Goal: Navigation & Orientation: Understand site structure

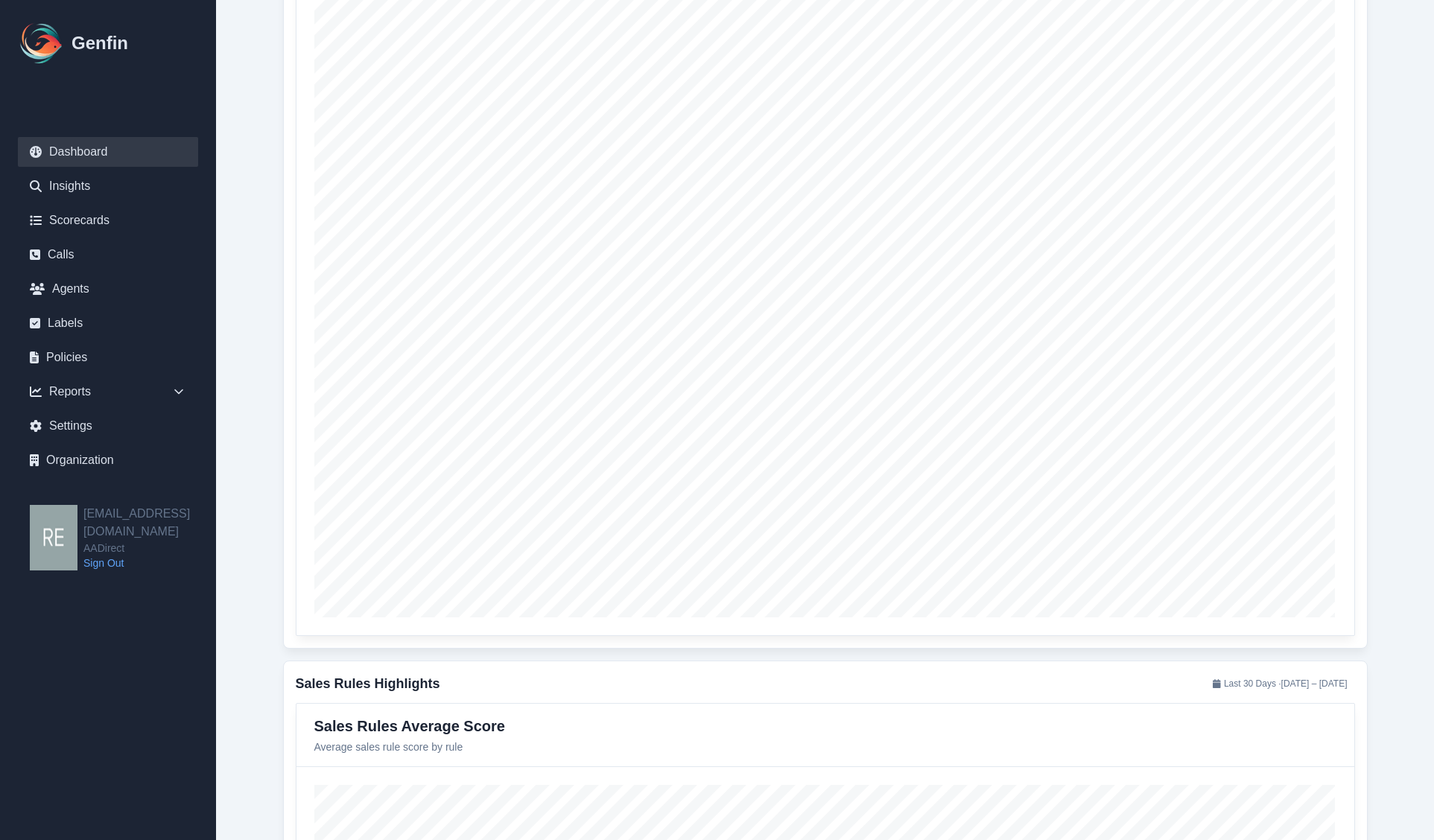
scroll to position [1923, 0]
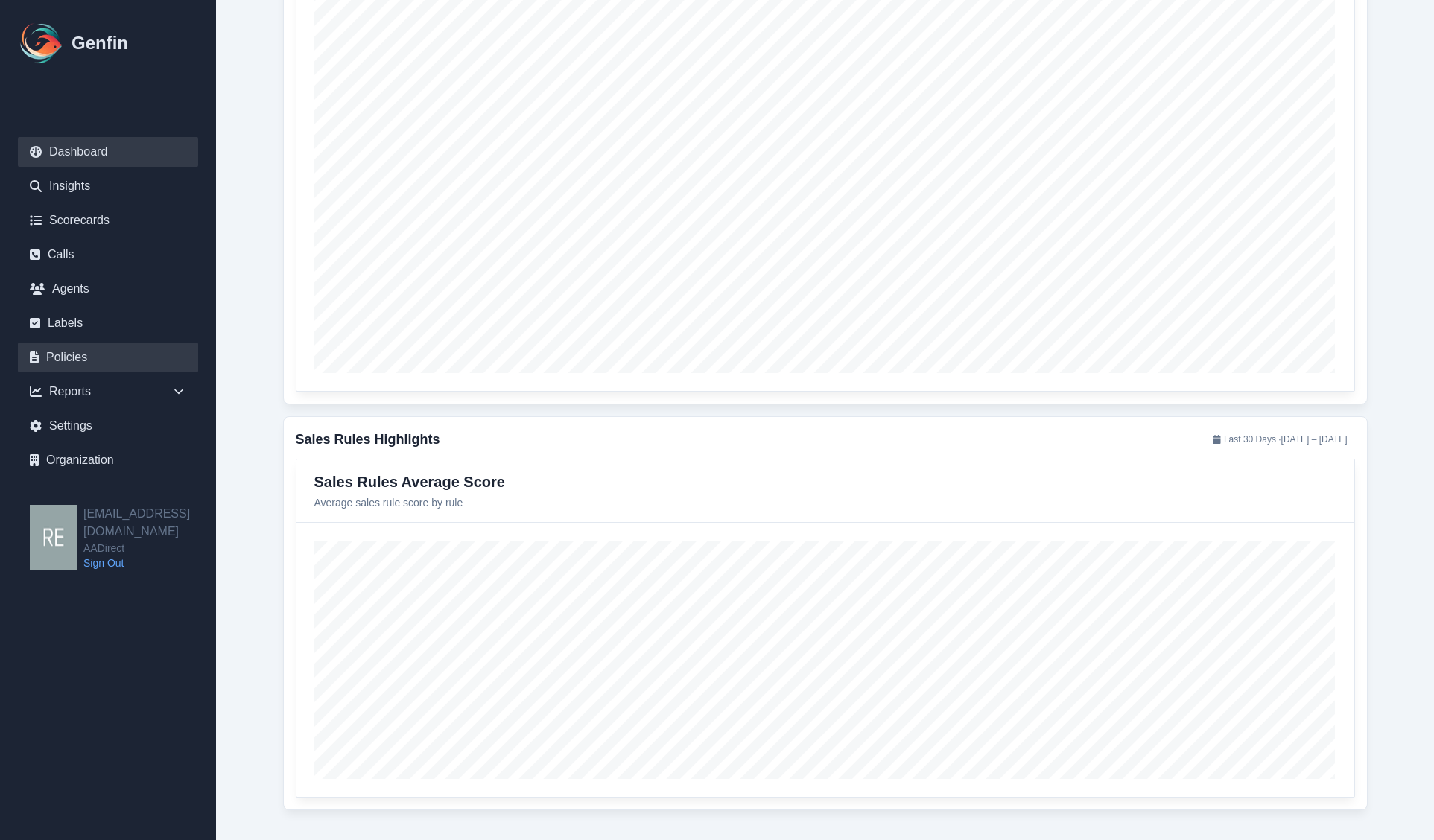
click at [83, 350] on link "Policies" at bounding box center [108, 358] width 180 height 30
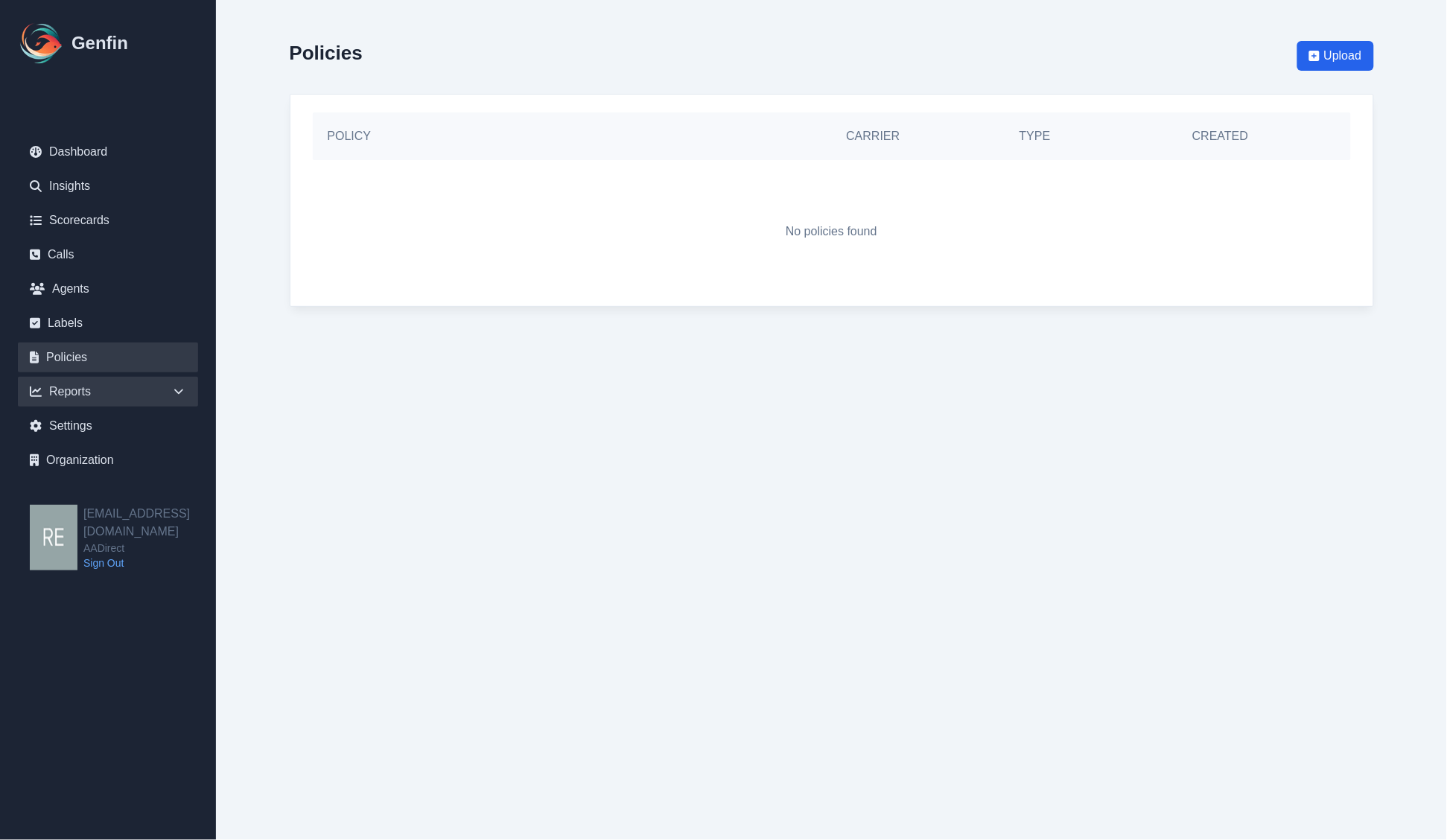
click at [87, 386] on div "Reports" at bounding box center [108, 392] width 180 height 30
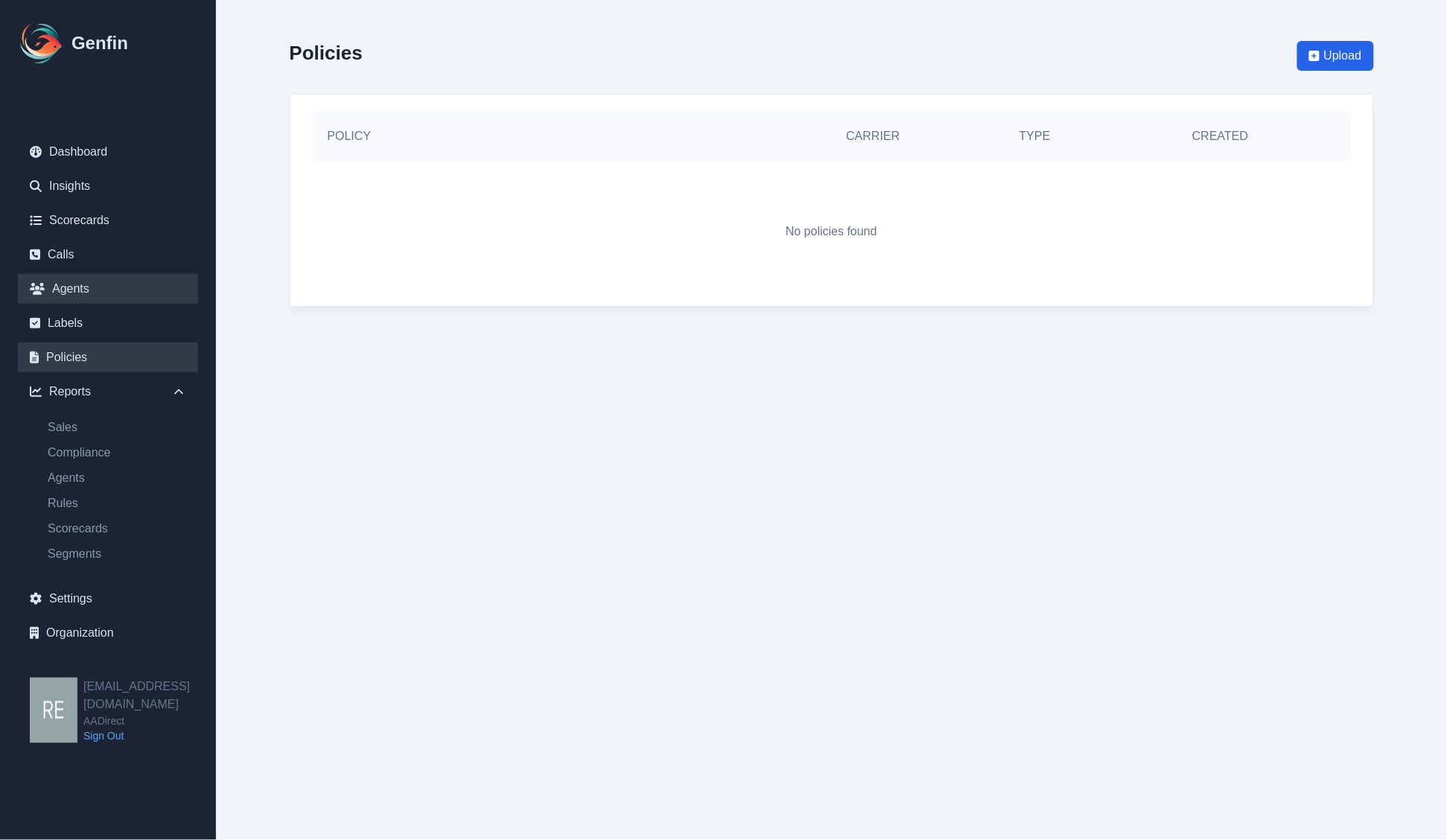
click at [79, 288] on link "Agents" at bounding box center [108, 289] width 180 height 30
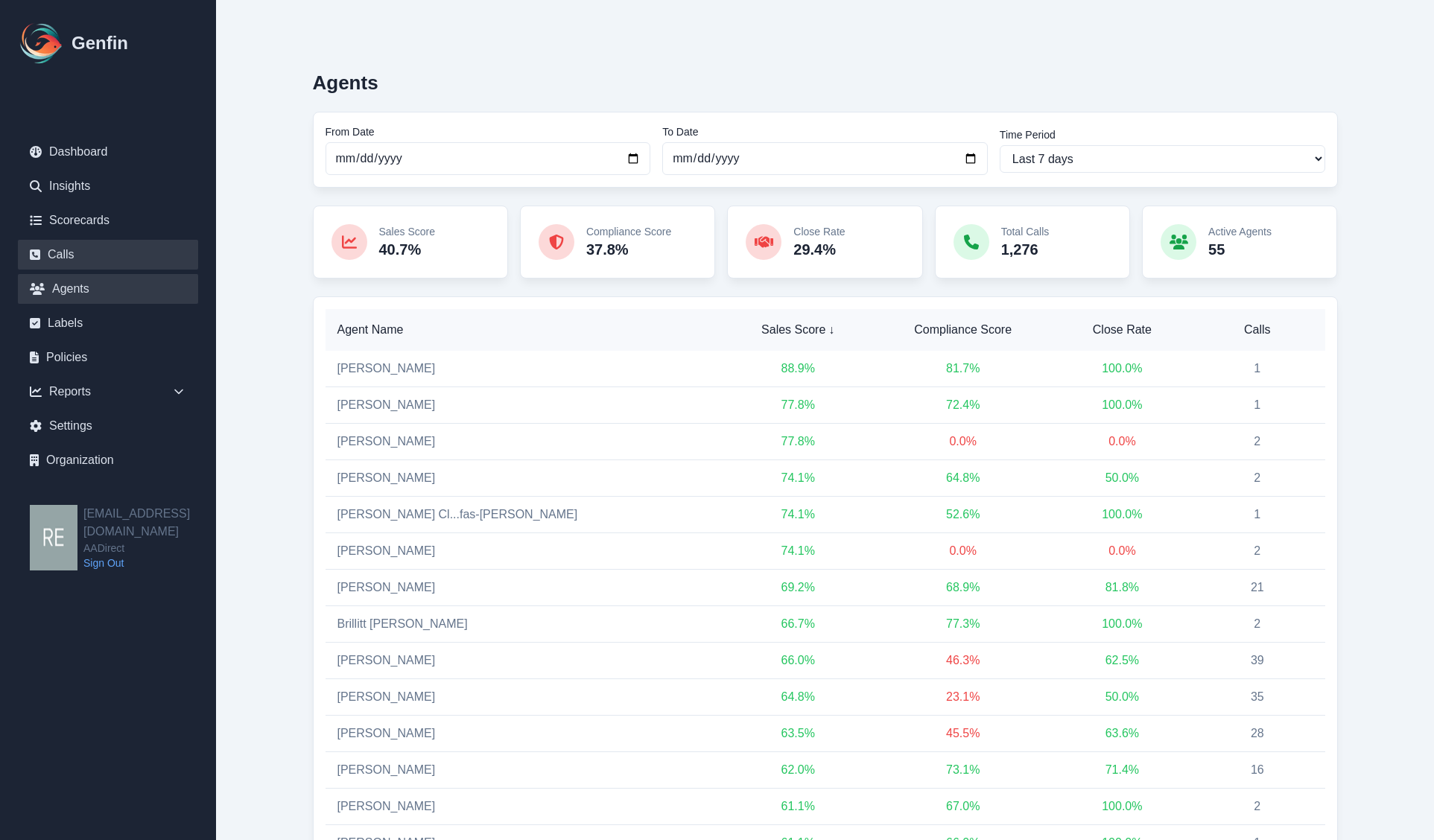
click at [66, 255] on link "Calls" at bounding box center [108, 255] width 180 height 30
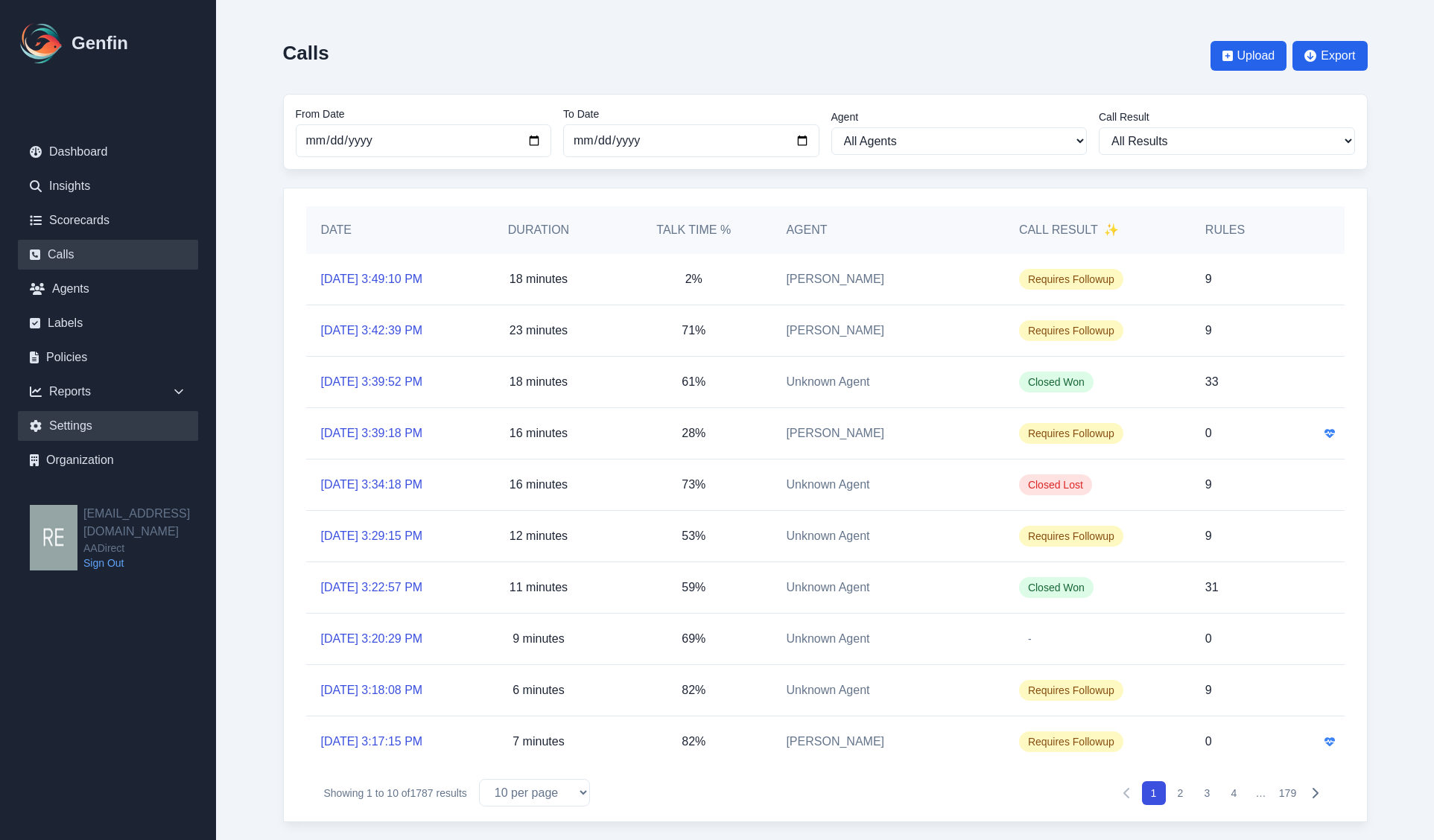
click at [117, 423] on link "Settings" at bounding box center [108, 426] width 180 height 30
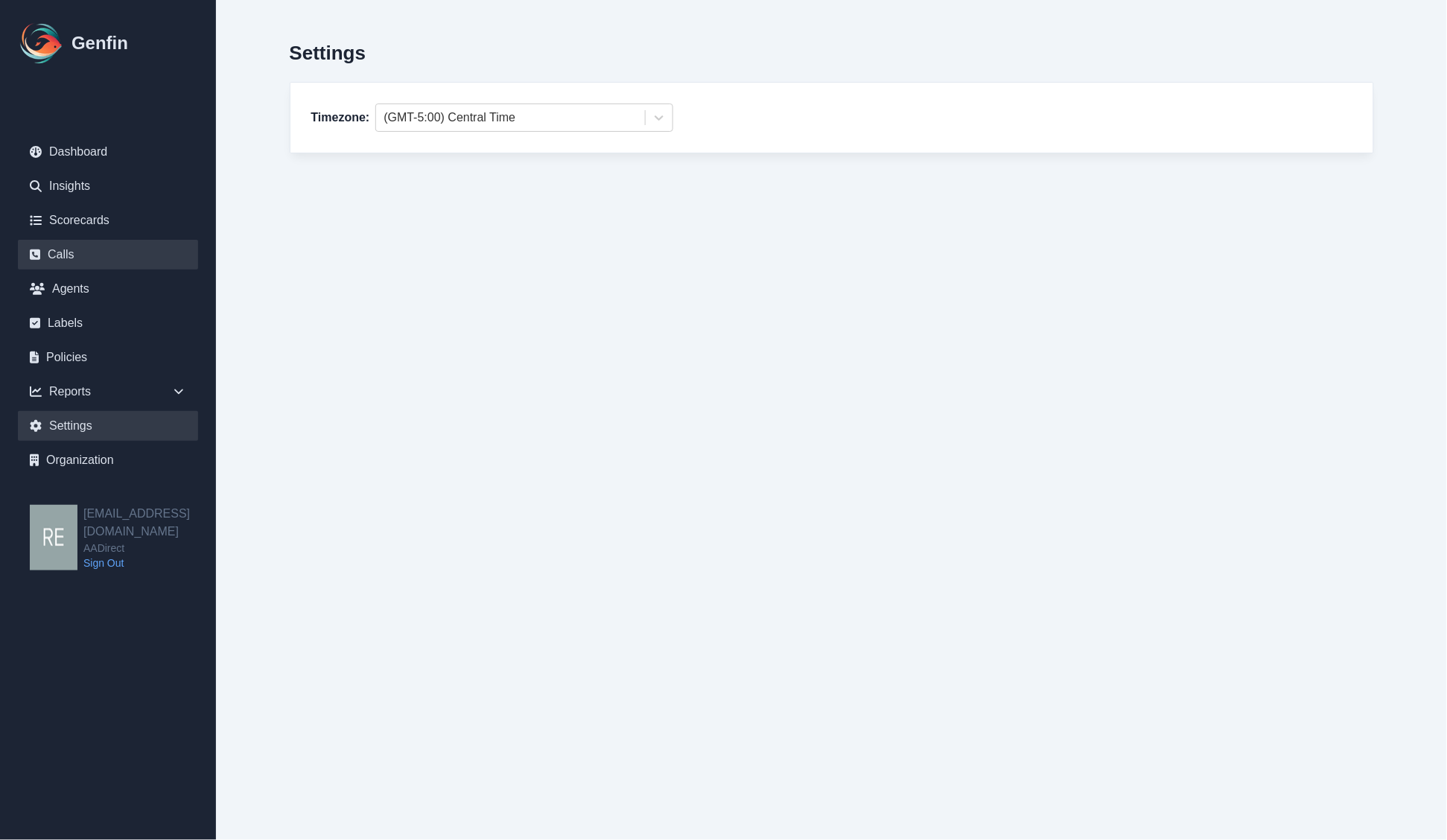
click at [83, 264] on link "Calls" at bounding box center [108, 255] width 180 height 30
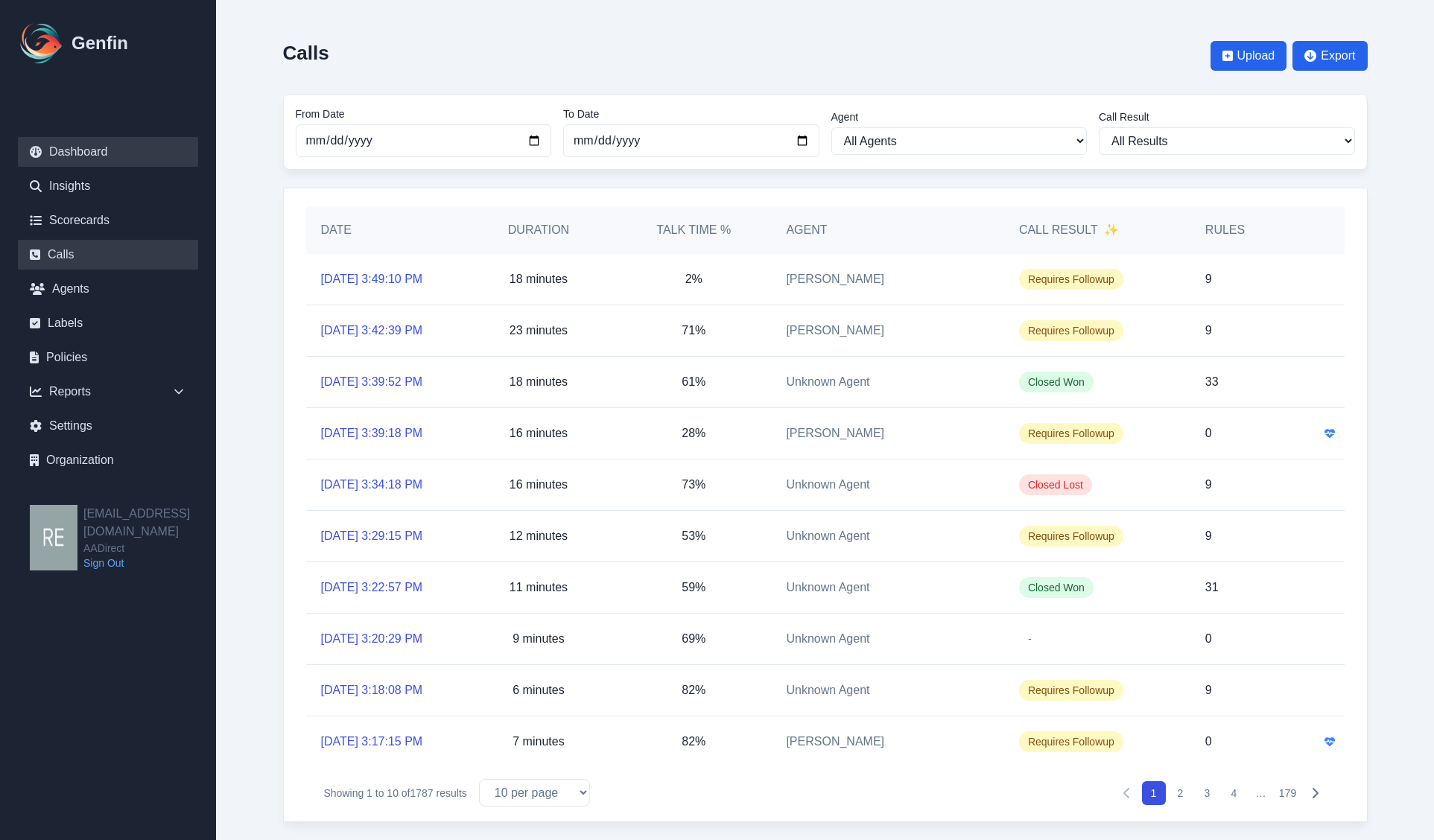
click at [95, 148] on link "Dashboard" at bounding box center [108, 152] width 180 height 30
